Goal: Task Accomplishment & Management: Use online tool/utility

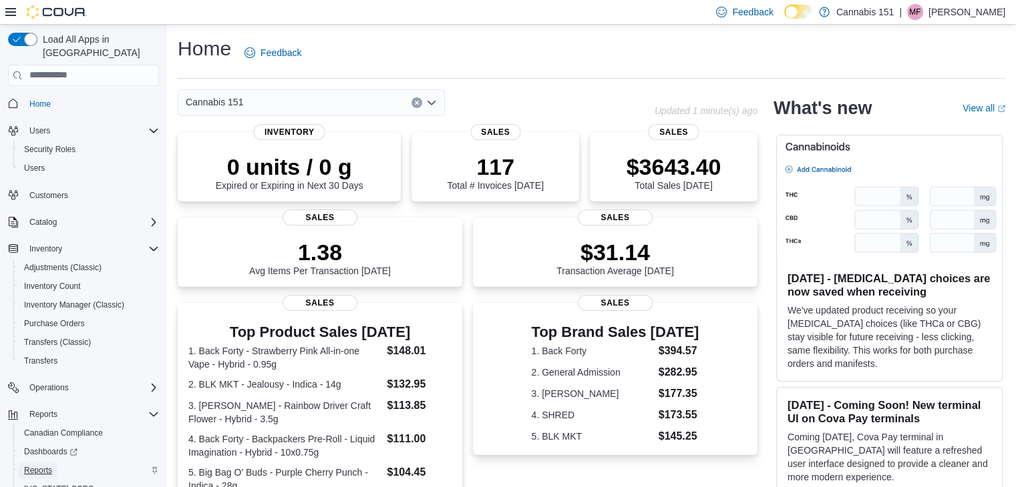
click at [24, 465] on span "Reports" at bounding box center [38, 470] width 28 height 11
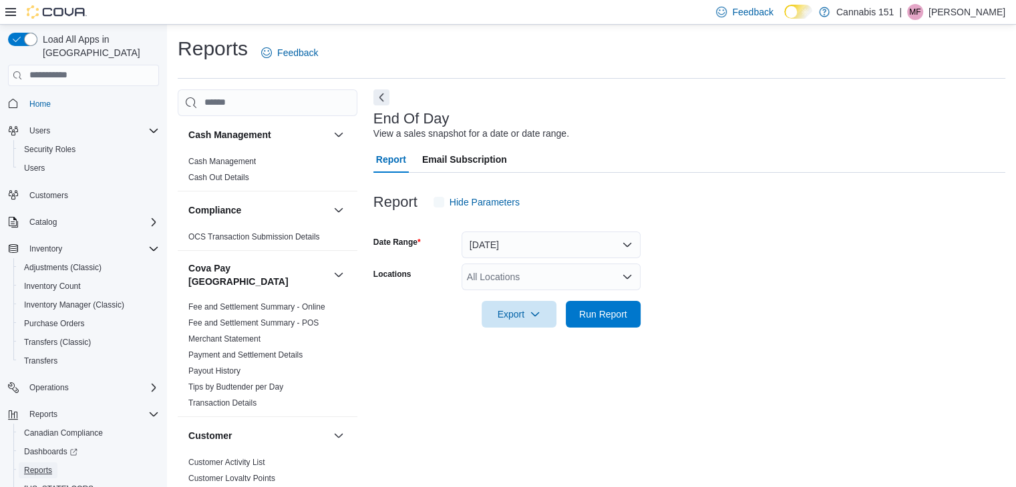
scroll to position [5, 0]
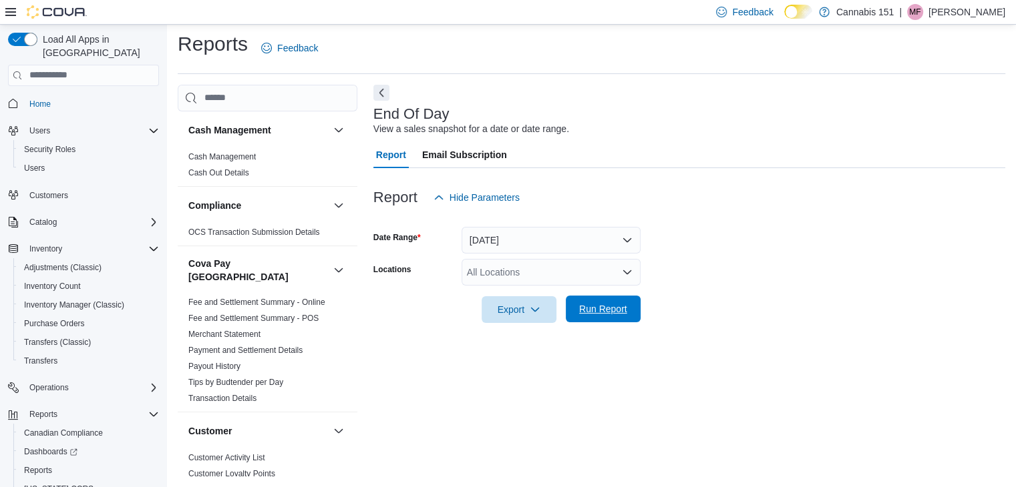
click at [593, 306] on span "Run Report" at bounding box center [603, 308] width 48 height 13
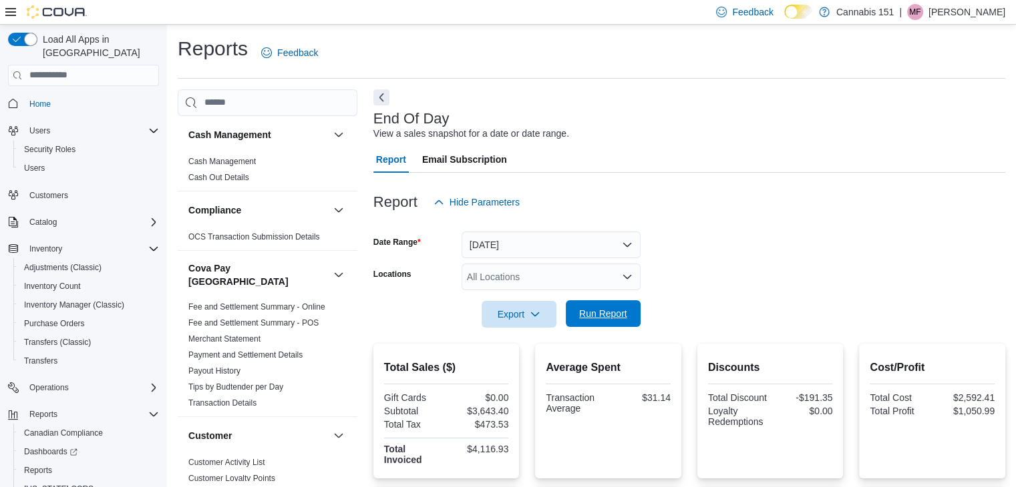
click at [630, 318] on span "Run Report" at bounding box center [603, 313] width 59 height 27
